Goal: Transaction & Acquisition: Purchase product/service

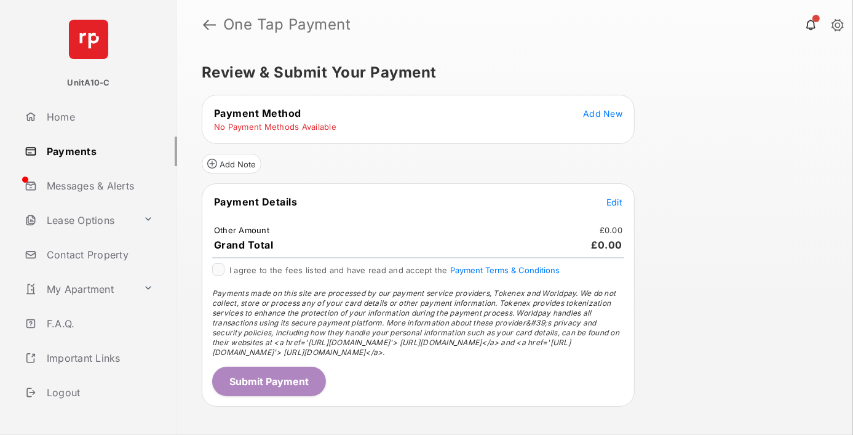
click at [604, 113] on span "Add New" at bounding box center [602, 113] width 39 height 10
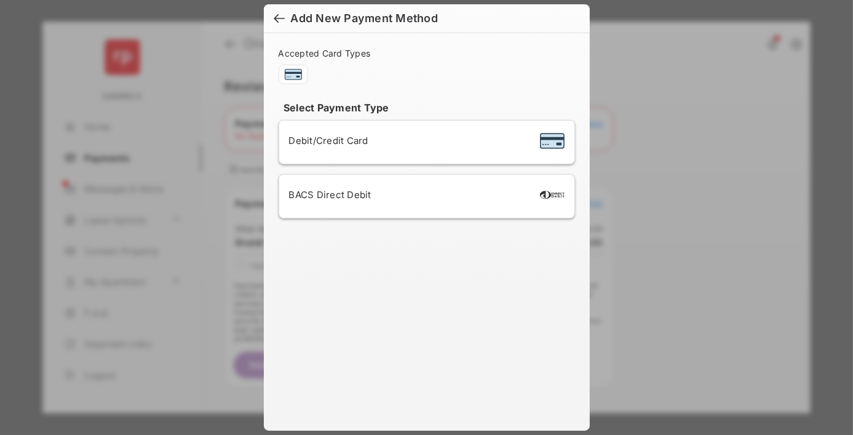
click at [326, 140] on span "Debit/Credit Card" at bounding box center [328, 141] width 79 height 12
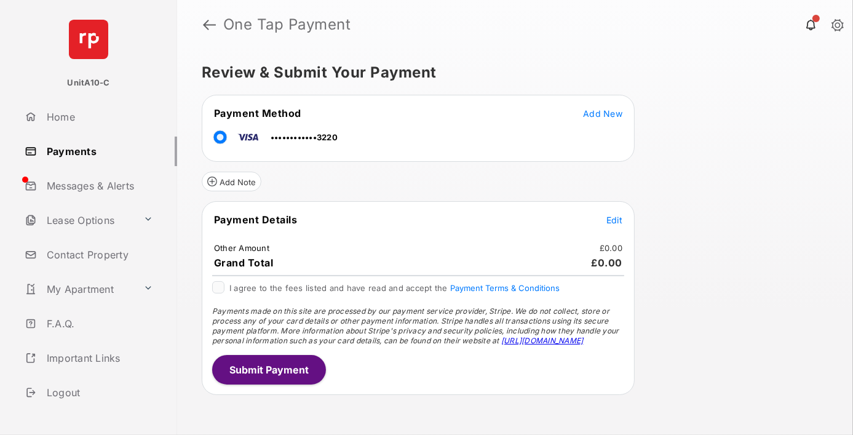
click at [615, 218] on span "Edit" at bounding box center [615, 220] width 16 height 10
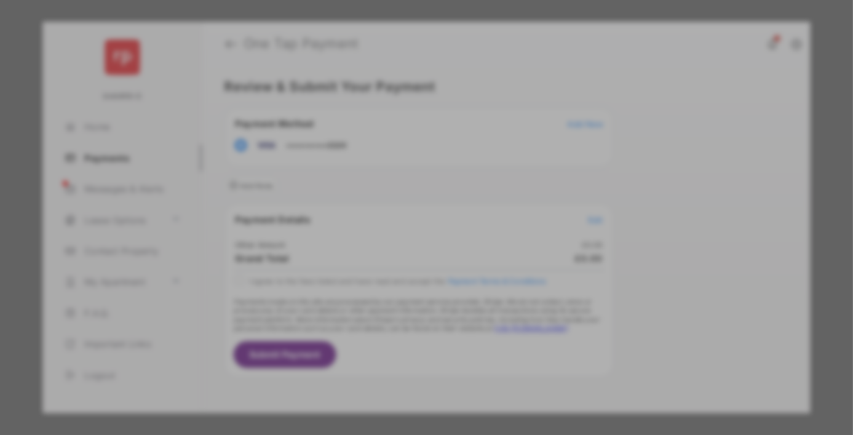
type input "**"
click at [385, 308] on button "Save" at bounding box center [385, 323] width 62 height 30
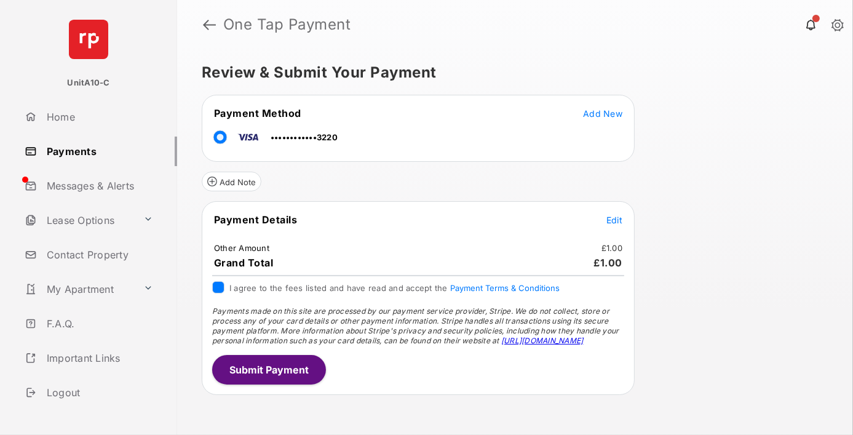
click at [268, 366] on button "Submit Payment" at bounding box center [269, 370] width 114 height 30
